Goal: Transaction & Acquisition: Download file/media

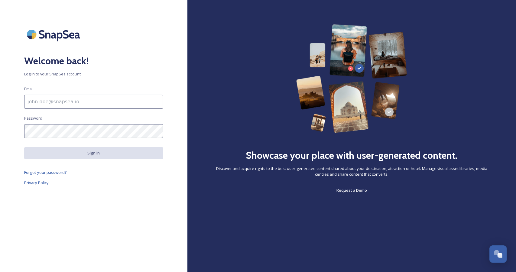
type input "[EMAIL_ADDRESS][DOMAIN_NAME]"
click at [70, 151] on button "Sign in" at bounding box center [93, 153] width 139 height 12
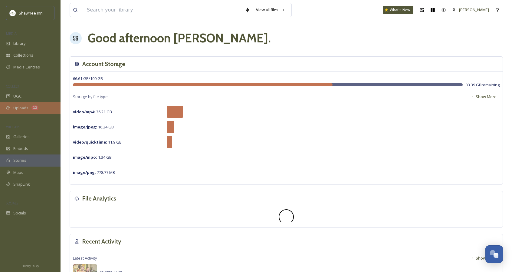
click at [18, 106] on span "Uploads" at bounding box center [20, 108] width 15 height 6
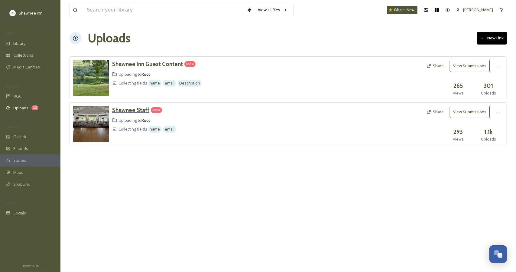
click at [131, 106] on div "Shawnee Staff" at bounding box center [130, 110] width 37 height 9
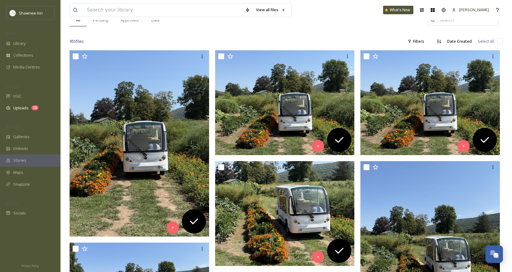
scroll to position [68, 0]
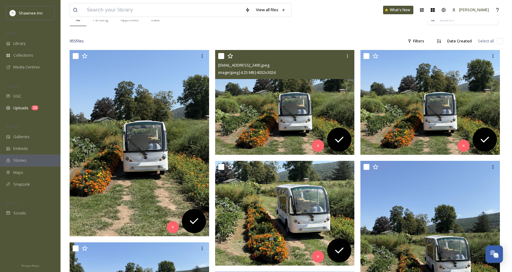
click at [249, 130] on img at bounding box center [284, 102] width 139 height 105
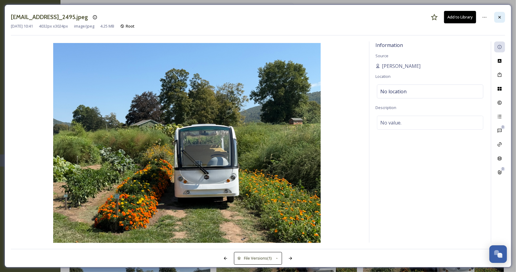
click at [504, 19] on div at bounding box center [500, 17] width 11 height 11
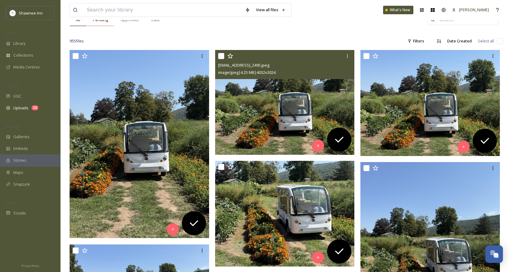
click at [100, 21] on span "Pending" at bounding box center [100, 20] width 15 height 6
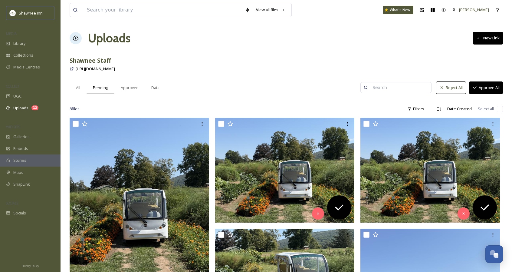
click at [483, 86] on button "Approve All" at bounding box center [486, 87] width 34 height 12
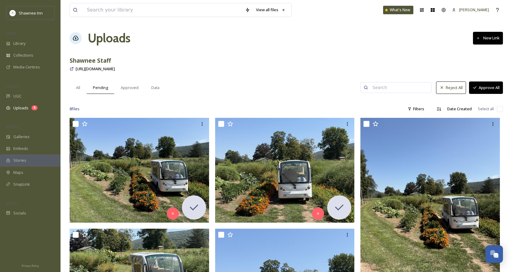
drag, startPoint x: 507, startPoint y: 111, endPoint x: 498, endPoint y: 106, distance: 10.3
click at [498, 106] on input "checkbox" at bounding box center [500, 109] width 6 height 6
click at [498, 109] on input "checkbox" at bounding box center [500, 109] width 6 height 6
checkbox input "false"
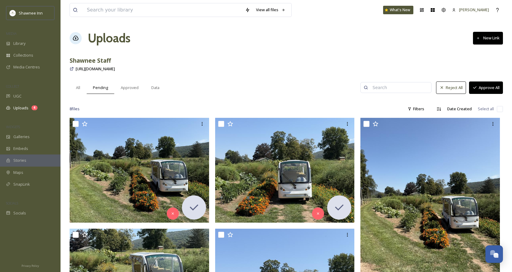
click at [483, 85] on button "Approve All" at bounding box center [486, 87] width 34 height 12
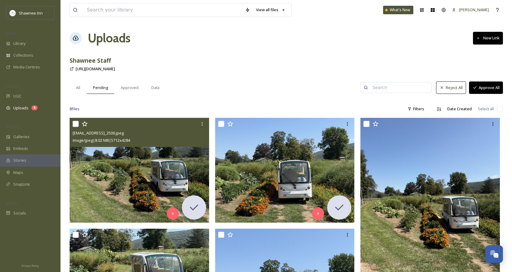
click at [75, 122] on input "checkbox" at bounding box center [76, 124] width 6 height 6
checkbox input "true"
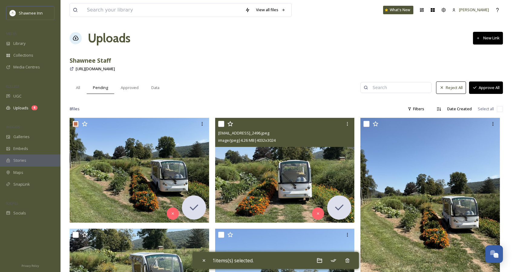
click at [222, 124] on input "checkbox" at bounding box center [221, 124] width 6 height 6
checkbox input "true"
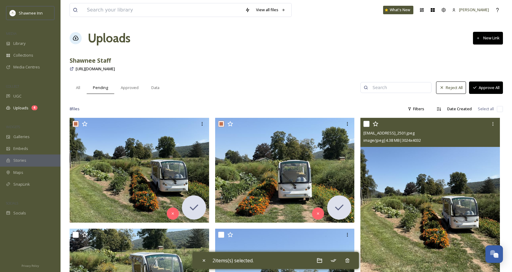
click at [367, 122] on input "checkbox" at bounding box center [366, 124] width 6 height 6
checkbox input "true"
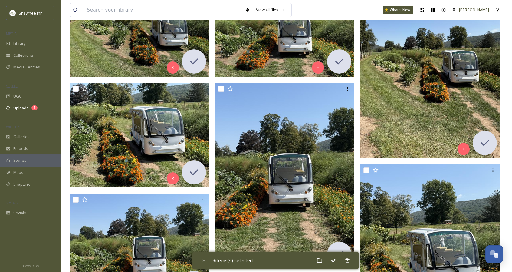
scroll to position [148, 0]
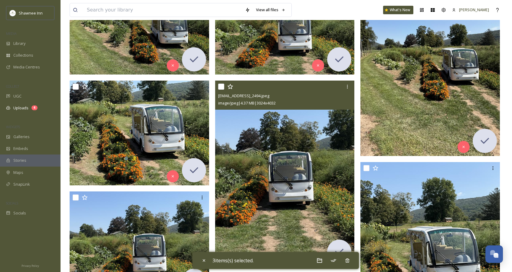
click at [218, 86] on input "checkbox" at bounding box center [221, 86] width 6 height 6
checkbox input "true"
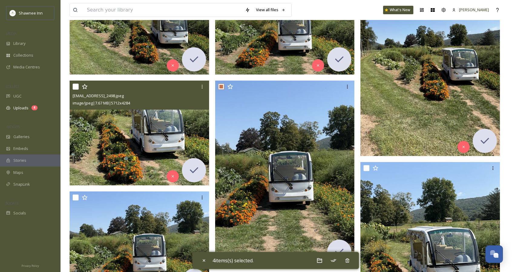
click at [75, 88] on input "checkbox" at bounding box center [76, 86] width 6 height 6
checkbox input "true"
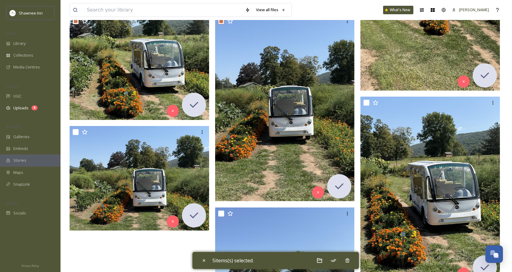
scroll to position [214, 0]
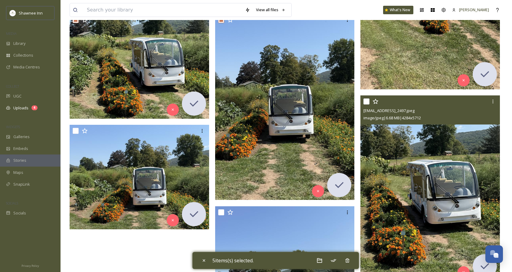
click at [368, 97] on div at bounding box center [430, 101] width 135 height 11
click at [367, 100] on input "checkbox" at bounding box center [366, 101] width 6 height 6
checkbox input "true"
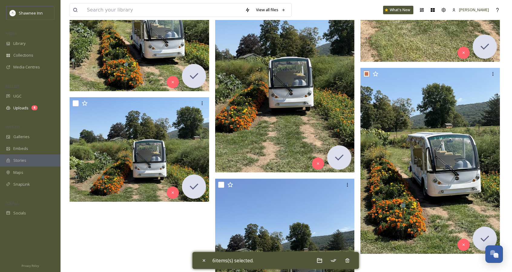
scroll to position [246, 0]
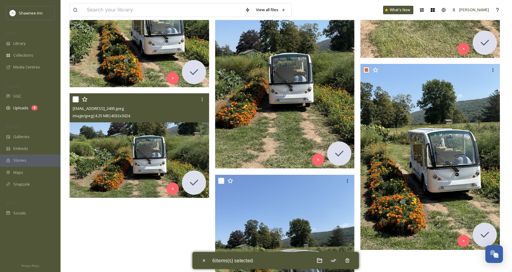
click at [76, 100] on input "checkbox" at bounding box center [76, 99] width 6 height 6
checkbox input "true"
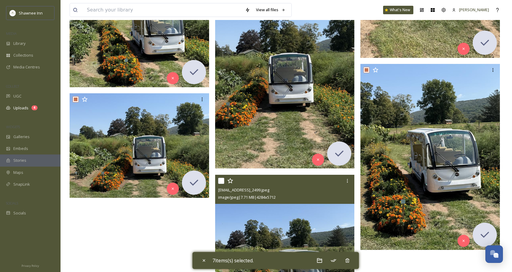
click at [224, 180] on input "checkbox" at bounding box center [221, 181] width 6 height 6
checkbox input "true"
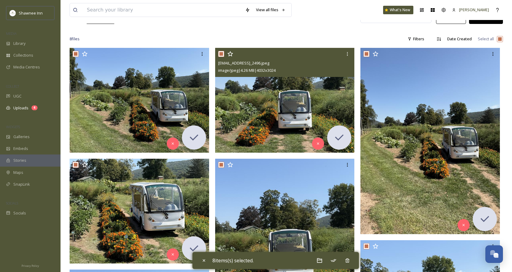
scroll to position [0, 0]
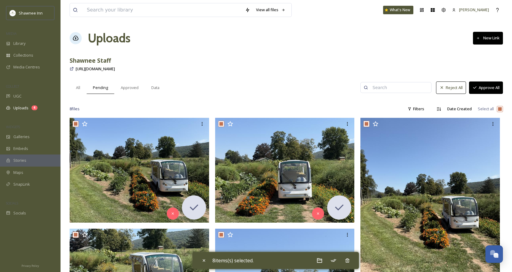
click at [485, 56] on div "Shawnee Staff" at bounding box center [286, 60] width 433 height 9
click at [336, 259] on icon at bounding box center [333, 260] width 6 height 6
click at [79, 87] on span "All" at bounding box center [78, 88] width 4 height 6
checkbox input "false"
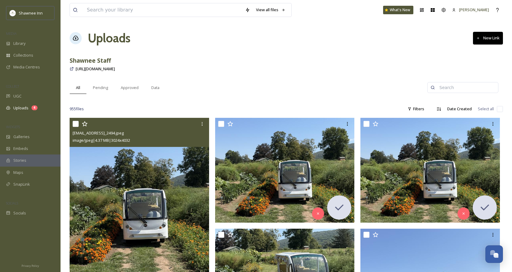
click at [78, 126] on input "checkbox" at bounding box center [76, 124] width 6 height 6
checkbox input "true"
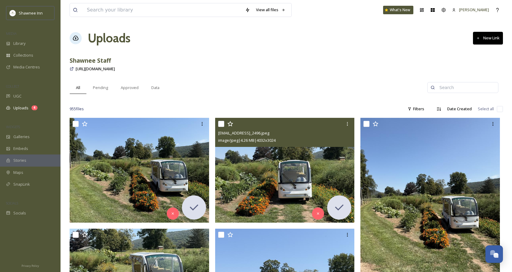
click at [221, 127] on div at bounding box center [285, 123] width 135 height 11
click at [223, 123] on input "checkbox" at bounding box center [221, 124] width 6 height 6
checkbox input "true"
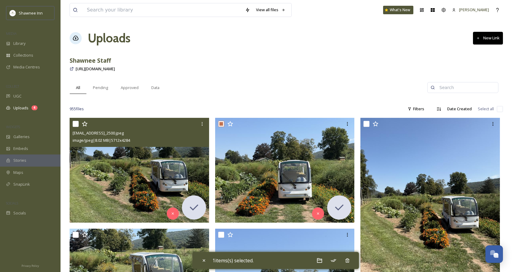
click at [77, 126] on input "checkbox" at bounding box center [76, 124] width 6 height 6
checkbox input "true"
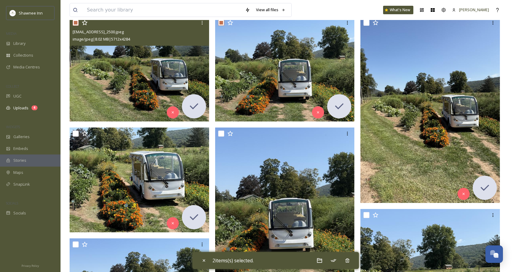
scroll to position [101, 0]
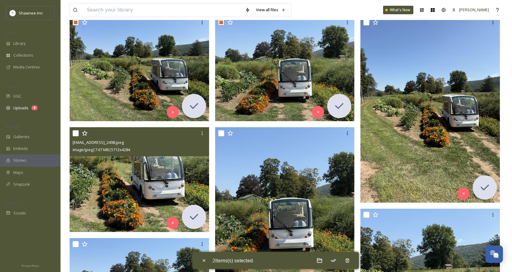
click at [77, 131] on input "checkbox" at bounding box center [76, 133] width 6 height 6
checkbox input "true"
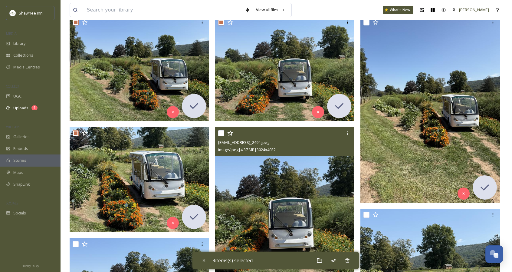
click at [221, 132] on input "checkbox" at bounding box center [221, 133] width 6 height 6
checkbox input "true"
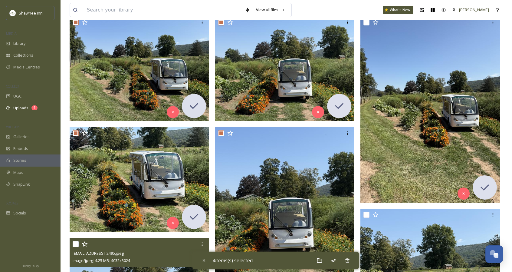
click at [75, 244] on input "checkbox" at bounding box center [76, 244] width 6 height 6
checkbox input "true"
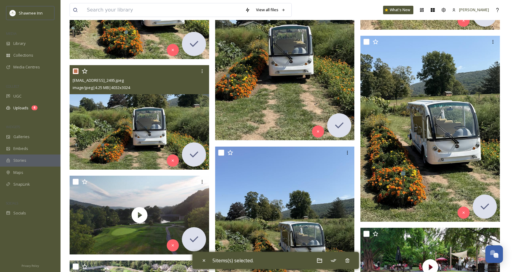
scroll to position [286, 0]
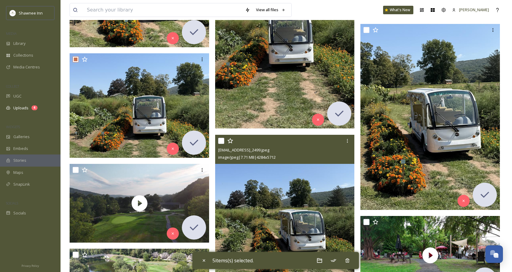
click at [220, 138] on input "checkbox" at bounding box center [221, 141] width 6 height 6
checkbox input "true"
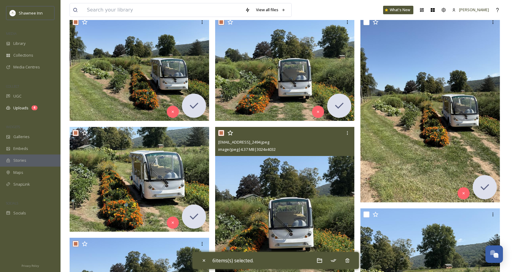
scroll to position [100, 0]
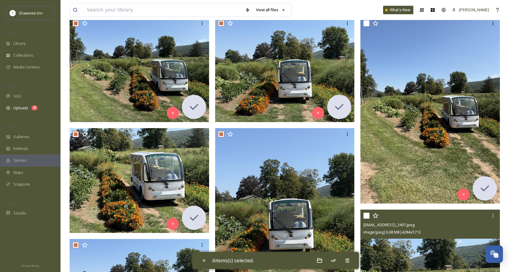
click at [368, 216] on input "checkbox" at bounding box center [366, 215] width 6 height 6
checkbox input "true"
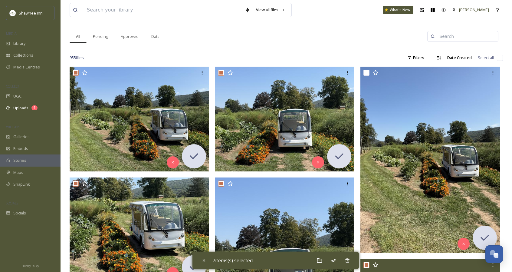
scroll to position [51, 0]
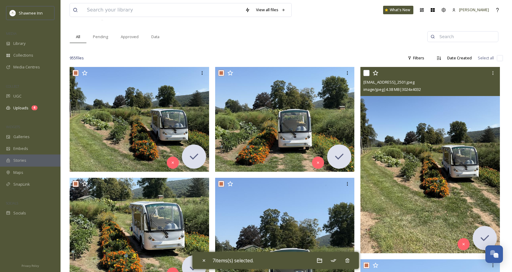
click at [367, 73] on input "checkbox" at bounding box center [366, 73] width 6 height 6
checkbox input "true"
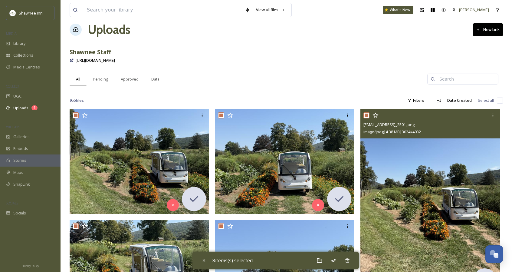
scroll to position [0, 0]
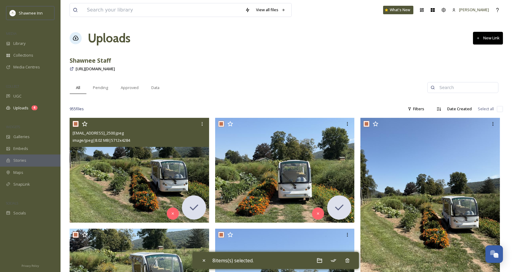
click at [176, 171] on img at bounding box center [139, 170] width 139 height 105
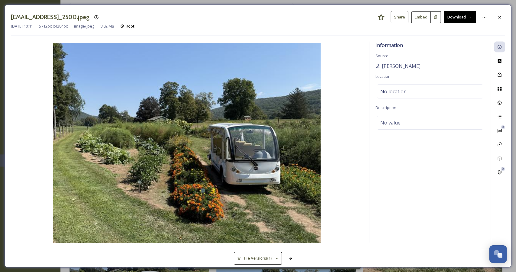
click at [469, 14] on button "Download" at bounding box center [460, 17] width 32 height 12
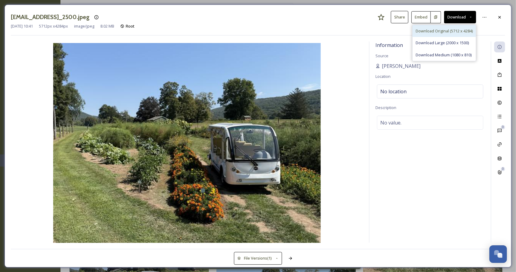
click at [453, 34] on span "Download Original (5712 x 4284)" at bounding box center [444, 31] width 57 height 6
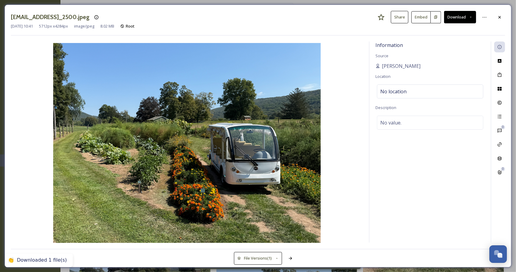
click at [457, 20] on button "Download" at bounding box center [460, 17] width 32 height 12
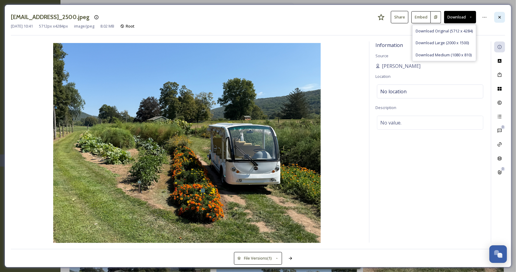
click at [501, 15] on icon at bounding box center [500, 17] width 5 height 5
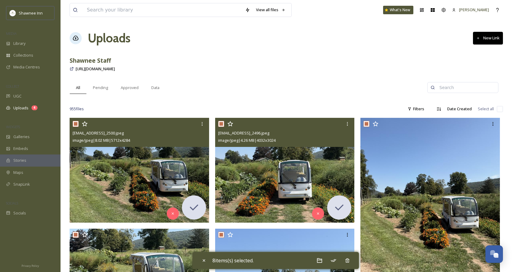
click at [304, 178] on img at bounding box center [284, 170] width 139 height 105
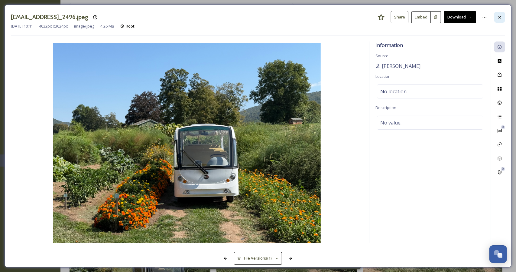
click at [497, 17] on div at bounding box center [500, 17] width 11 height 11
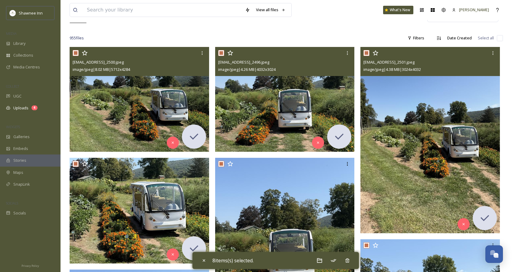
scroll to position [71, 0]
click at [433, 137] on img at bounding box center [429, 140] width 139 height 186
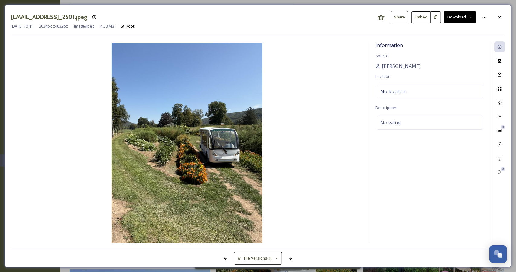
click at [464, 15] on button "Download" at bounding box center [460, 17] width 32 height 12
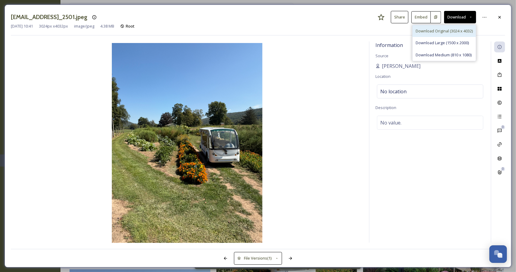
click at [449, 33] on span "Download Original (3024 x 4032)" at bounding box center [444, 31] width 57 height 6
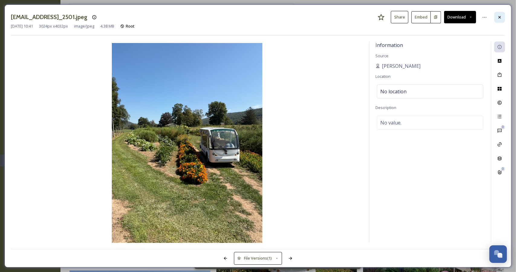
click at [501, 16] on icon at bounding box center [500, 17] width 5 height 5
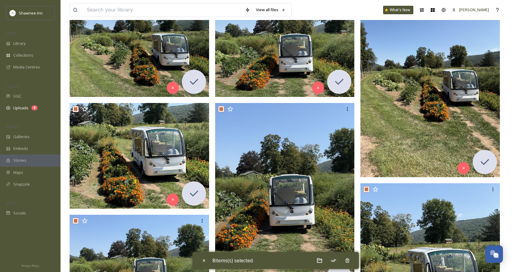
scroll to position [127, 0]
